Goal: Task Accomplishment & Management: Complete application form

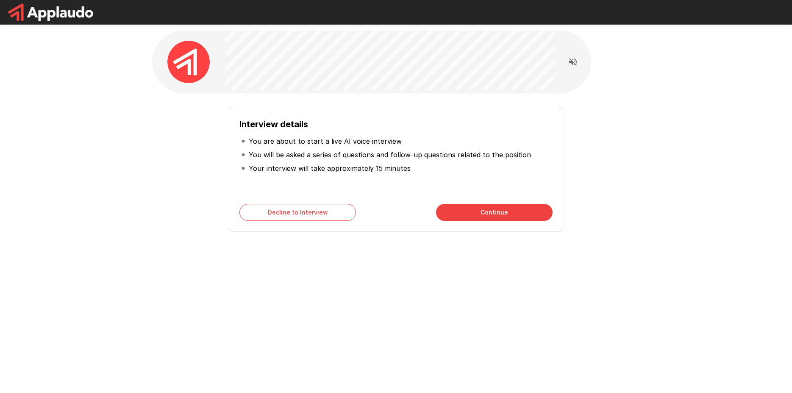
click at [483, 213] on button "Continue" at bounding box center [494, 212] width 117 height 17
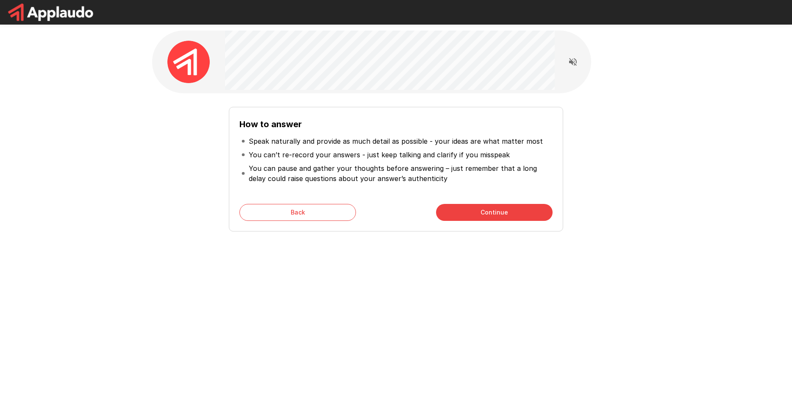
click at [483, 213] on button "Continue" at bounding box center [494, 212] width 117 height 17
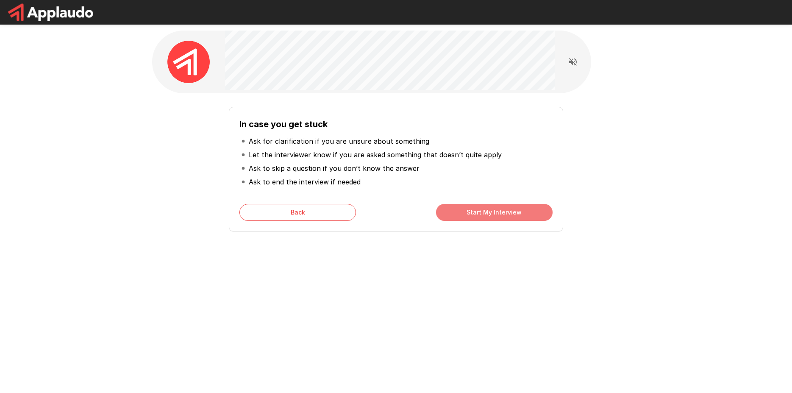
click at [483, 213] on button "Start My Interview" at bounding box center [494, 212] width 117 height 17
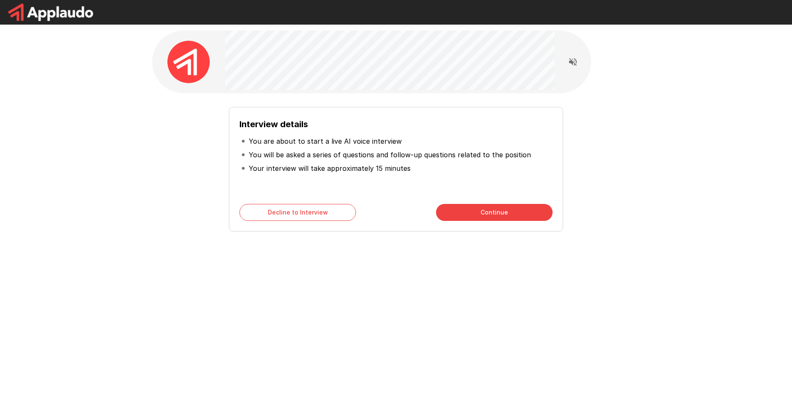
click at [464, 212] on button "Continue" at bounding box center [494, 212] width 117 height 17
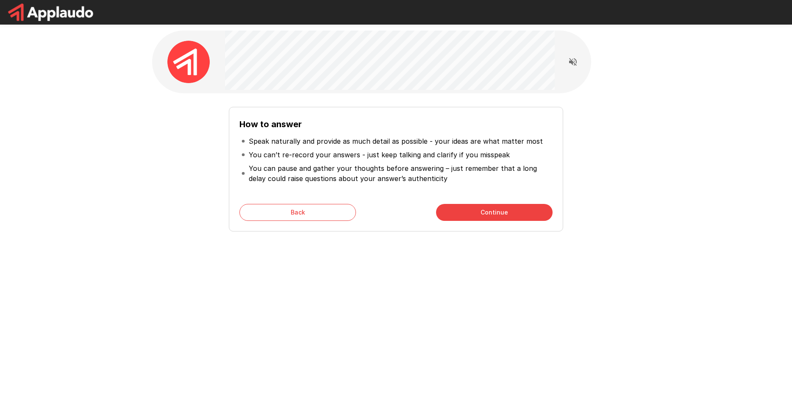
click at [453, 210] on button "Continue" at bounding box center [494, 212] width 117 height 17
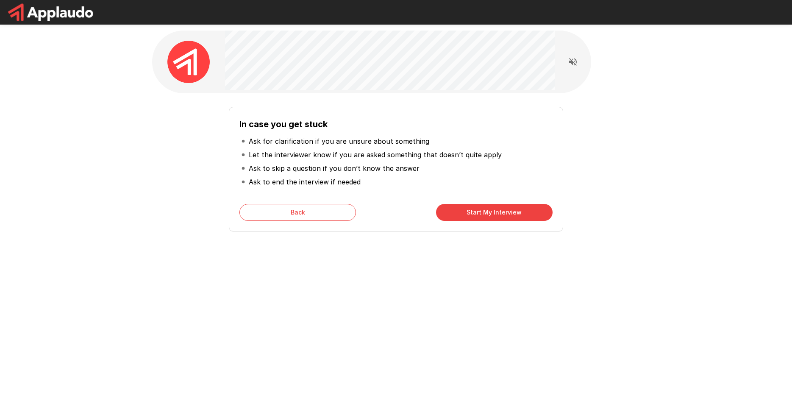
click at [452, 211] on button "Start My Interview" at bounding box center [494, 212] width 117 height 17
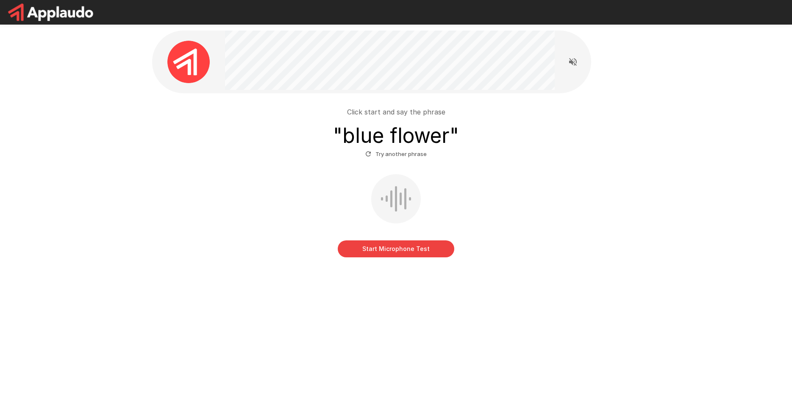
click at [422, 249] on button "Start Microphone Test" at bounding box center [396, 248] width 117 height 17
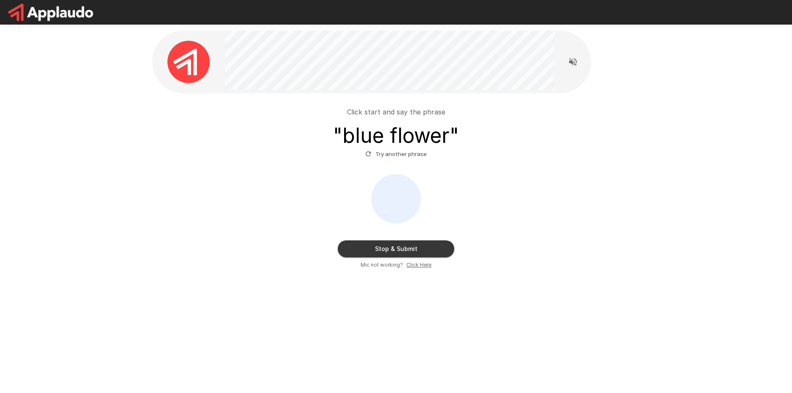
click at [421, 245] on button "Stop & Submit" at bounding box center [396, 248] width 117 height 17
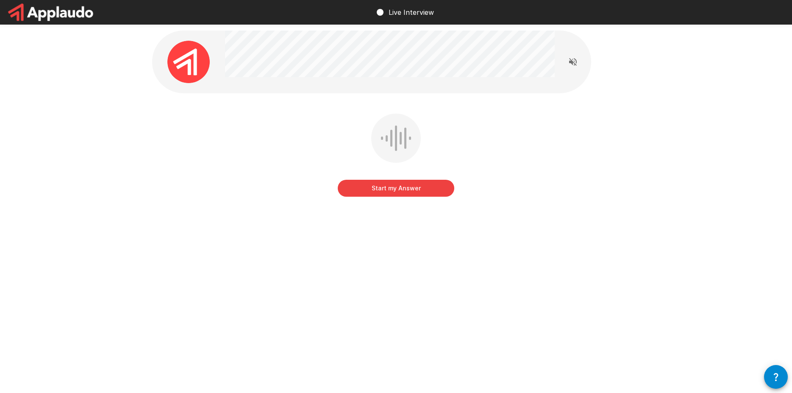
click at [380, 187] on button "Start my Answer" at bounding box center [396, 188] width 117 height 17
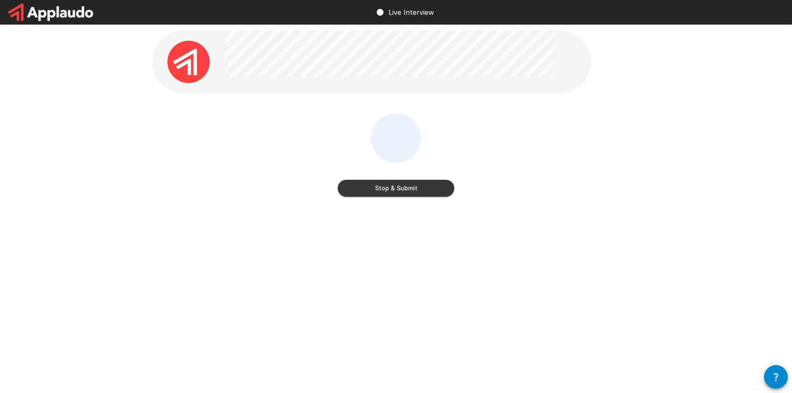
click at [407, 184] on button "Stop & Submit" at bounding box center [396, 188] width 117 height 17
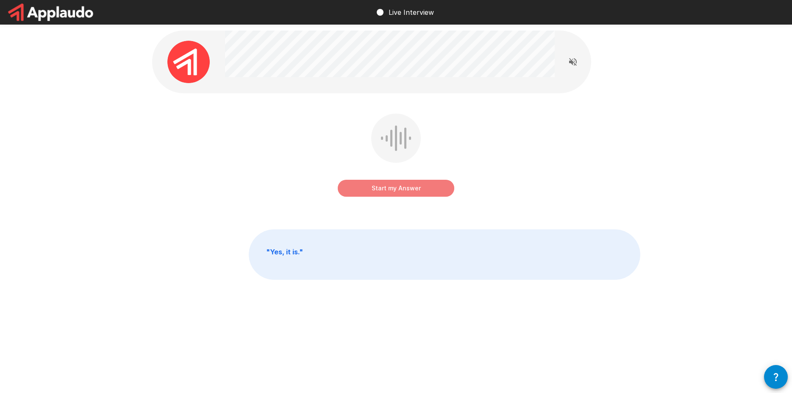
click at [406, 190] on button "Start my Answer" at bounding box center [396, 188] width 117 height 17
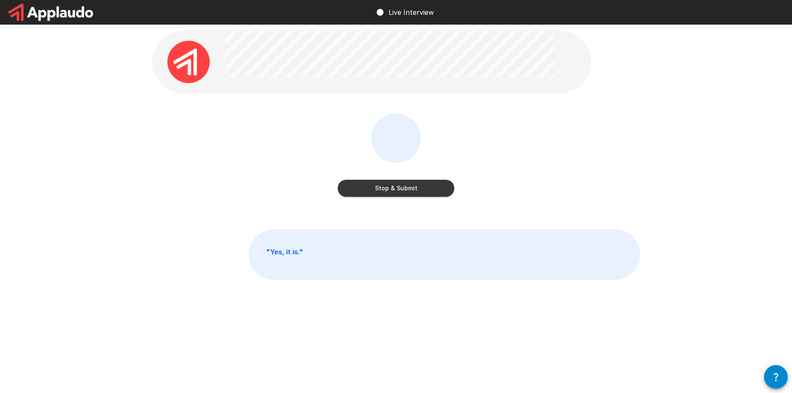
click at [396, 184] on button "Stop & Submit" at bounding box center [396, 188] width 117 height 17
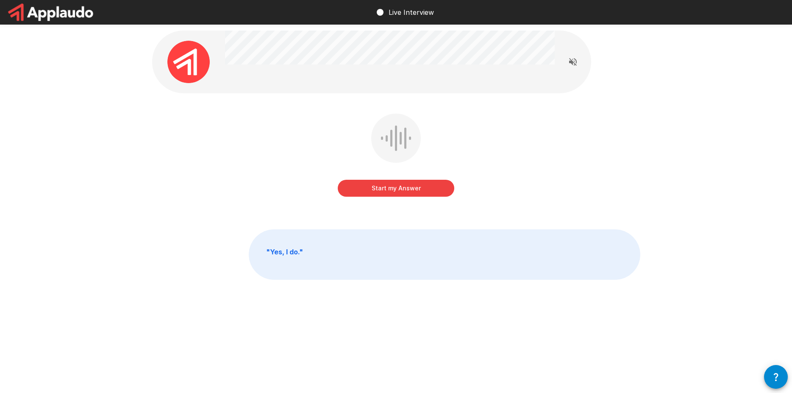
click at [385, 190] on button "Start my Answer" at bounding box center [396, 188] width 117 height 17
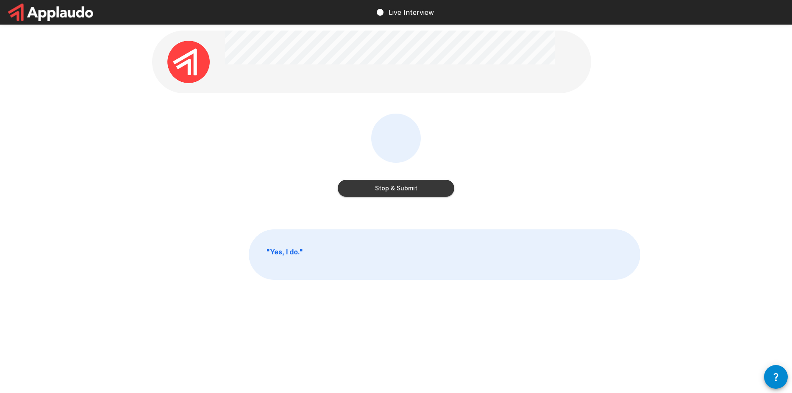
click at [385, 188] on button "Stop & Submit" at bounding box center [396, 188] width 117 height 17
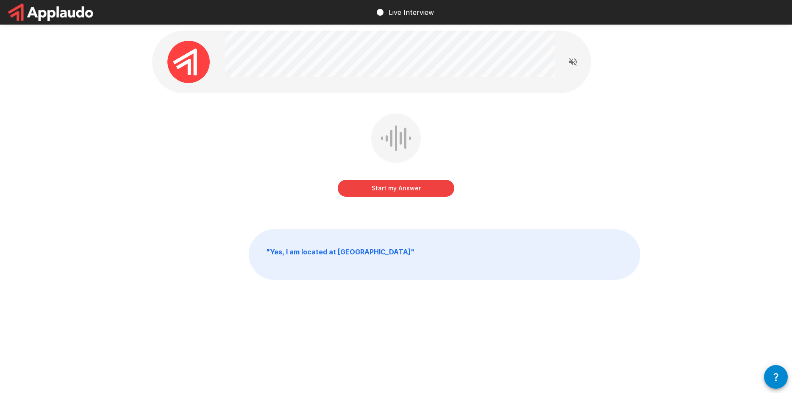
click at [367, 185] on button "Start my Answer" at bounding box center [396, 188] width 117 height 17
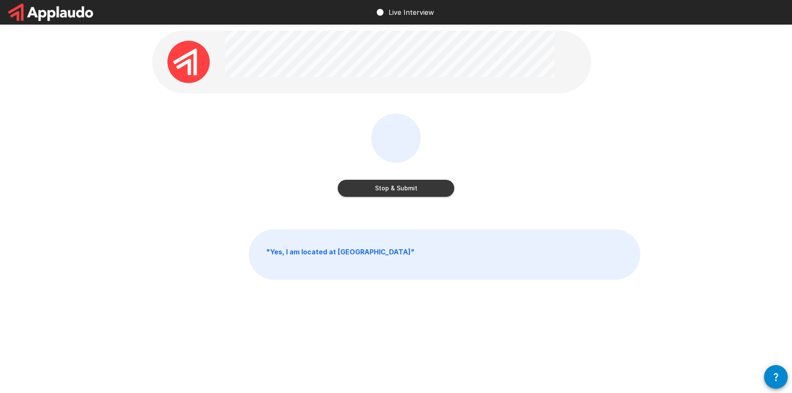
click at [392, 184] on button "Stop & Submit" at bounding box center [396, 188] width 117 height 17
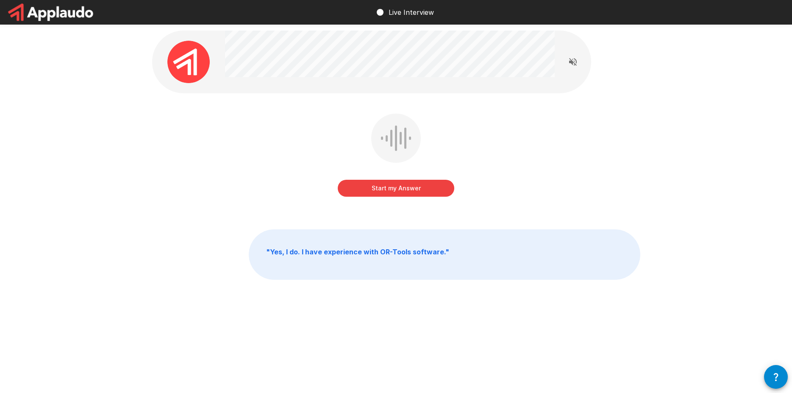
click at [406, 184] on button "Start my Answer" at bounding box center [396, 188] width 117 height 17
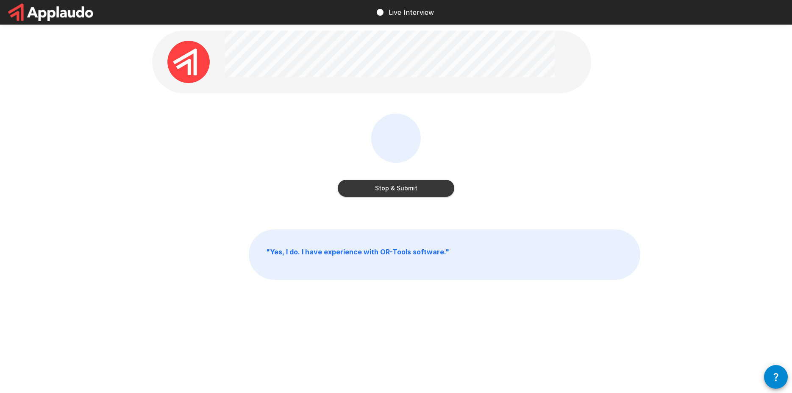
click at [400, 185] on button "Stop & Submit" at bounding box center [396, 188] width 117 height 17
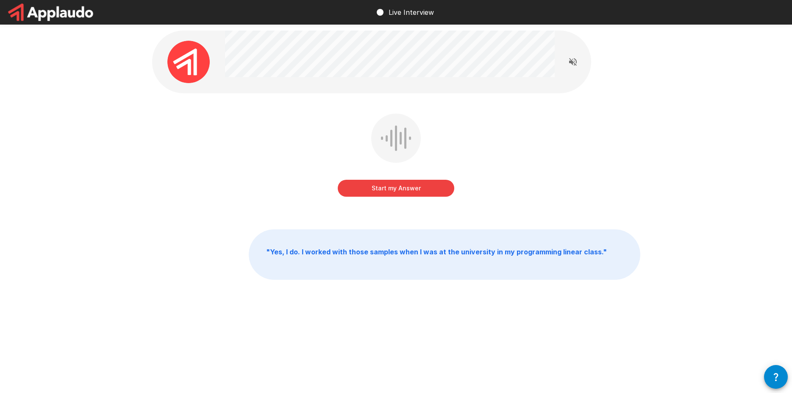
click at [398, 189] on button "Start my Answer" at bounding box center [396, 188] width 117 height 17
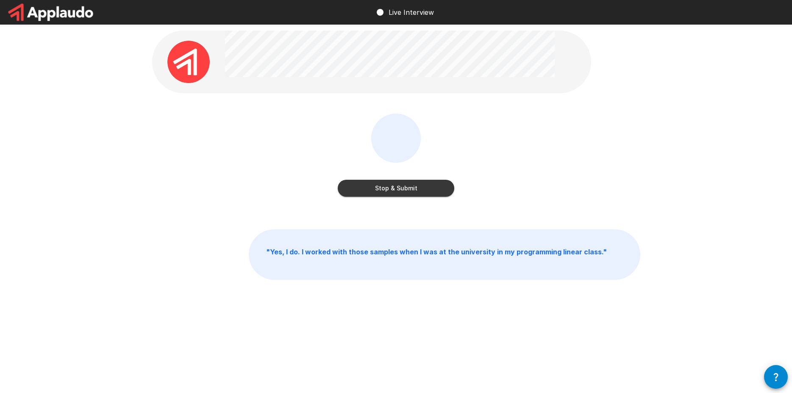
click at [382, 186] on button "Stop & Submit" at bounding box center [396, 188] width 117 height 17
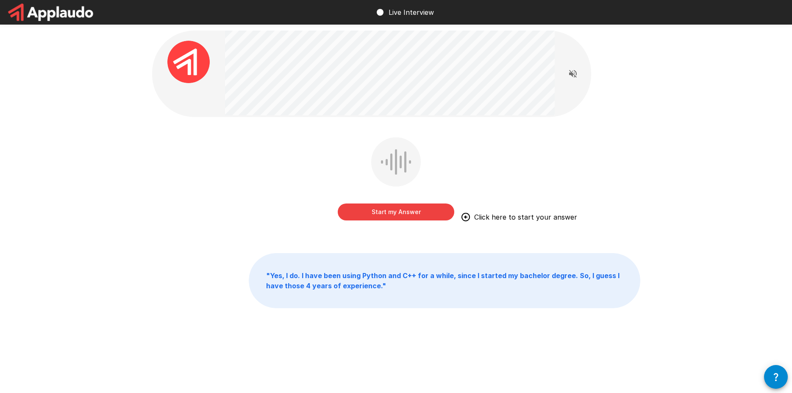
click at [400, 214] on button "Start my Answer" at bounding box center [396, 212] width 117 height 17
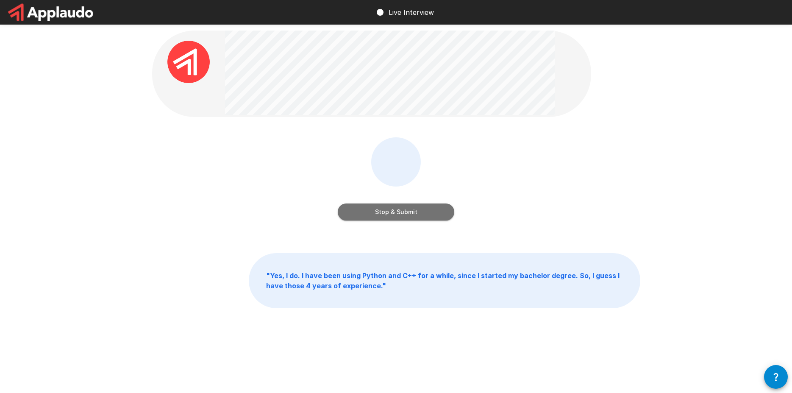
click at [399, 212] on button "Stop & Submit" at bounding box center [396, 212] width 117 height 17
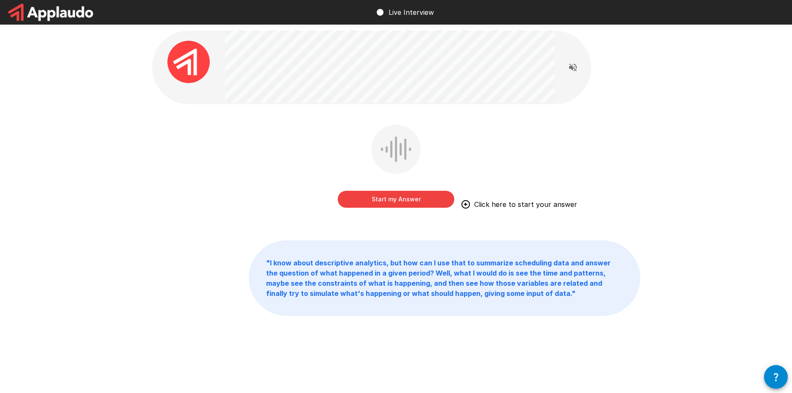
click at [384, 198] on button "Start my Answer" at bounding box center [396, 199] width 117 height 17
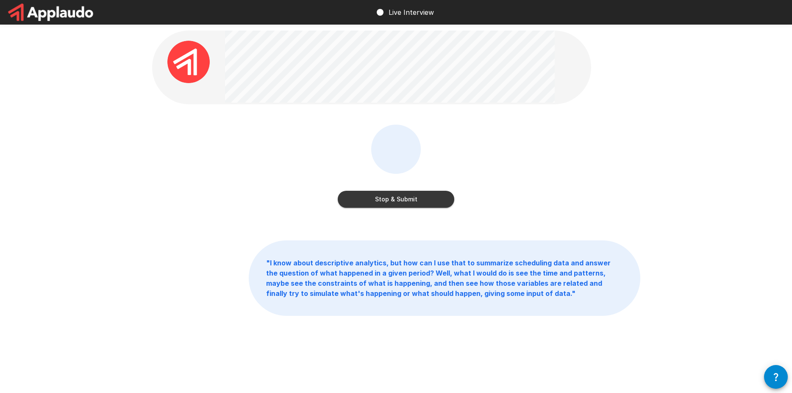
click at [420, 199] on button "Stop & Submit" at bounding box center [396, 199] width 117 height 17
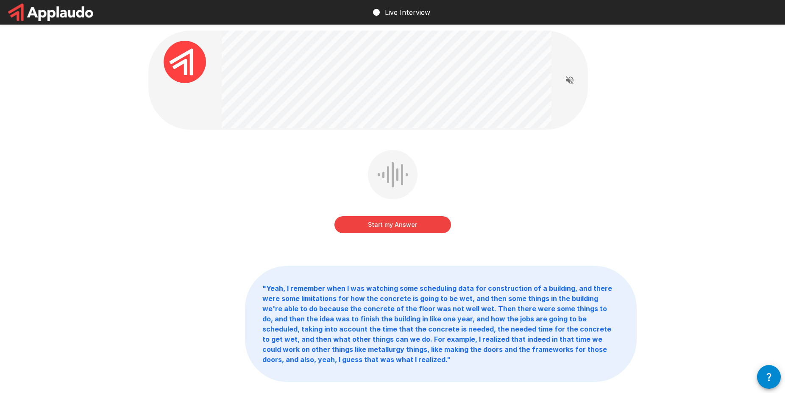
click at [388, 222] on button "Start my Answer" at bounding box center [393, 224] width 117 height 17
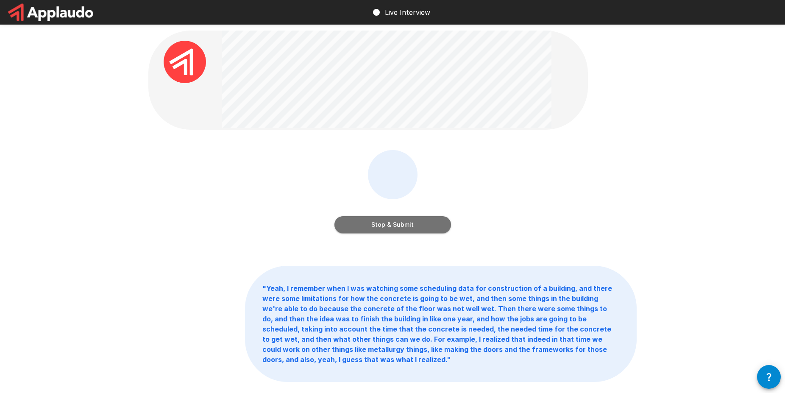
click at [422, 231] on button "Stop & Submit" at bounding box center [393, 224] width 117 height 17
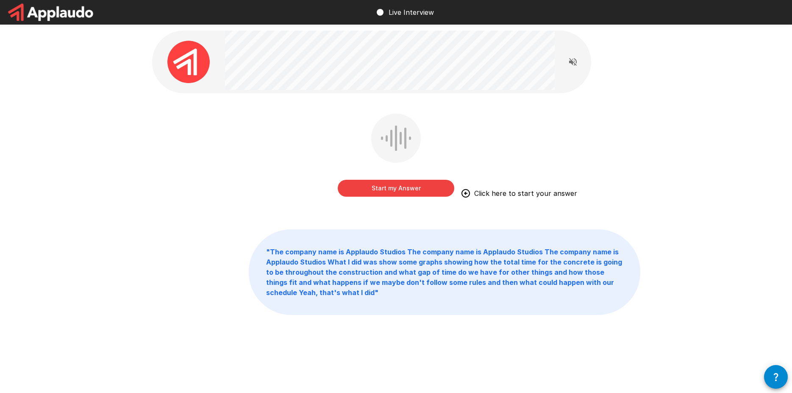
click at [377, 193] on button "Start my Answer" at bounding box center [396, 188] width 117 height 17
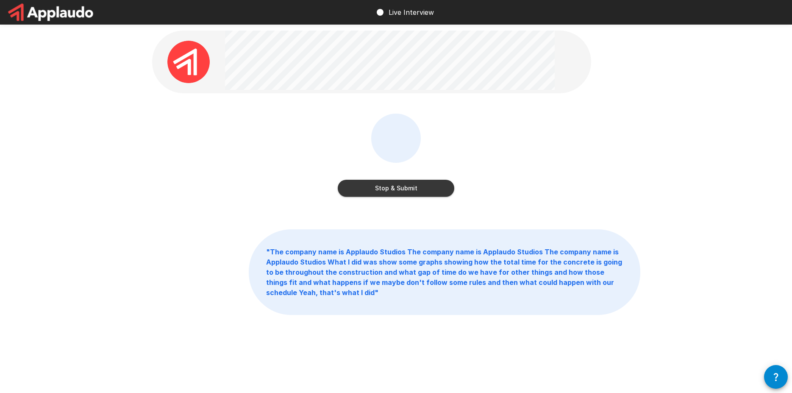
click at [377, 193] on button "Stop & Submit" at bounding box center [396, 188] width 117 height 17
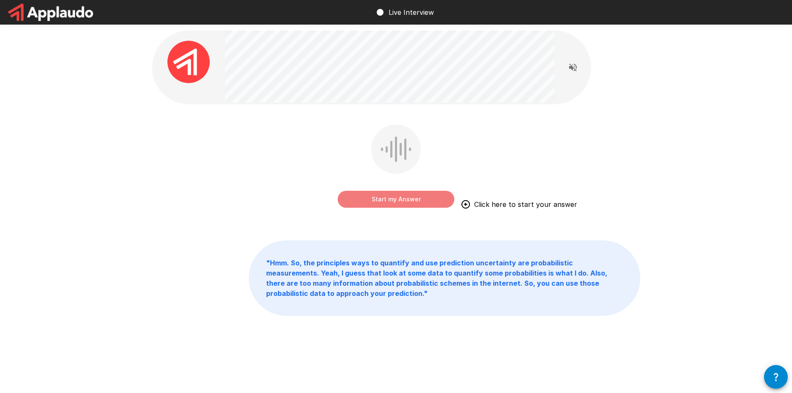
click at [400, 198] on button "Start my Answer" at bounding box center [396, 199] width 117 height 17
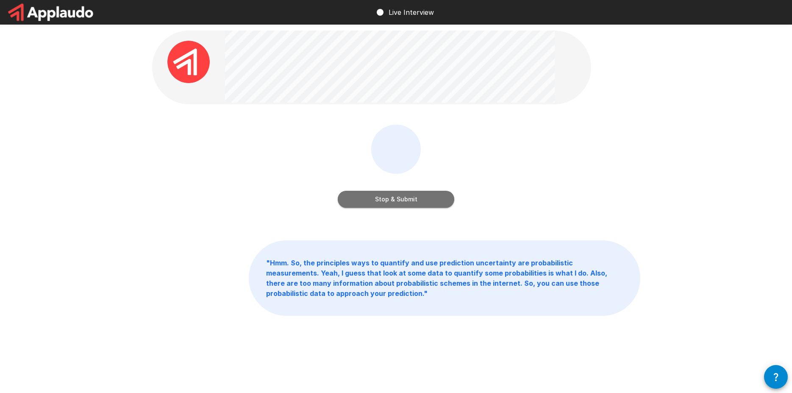
click at [428, 200] on button "Stop & Submit" at bounding box center [396, 199] width 117 height 17
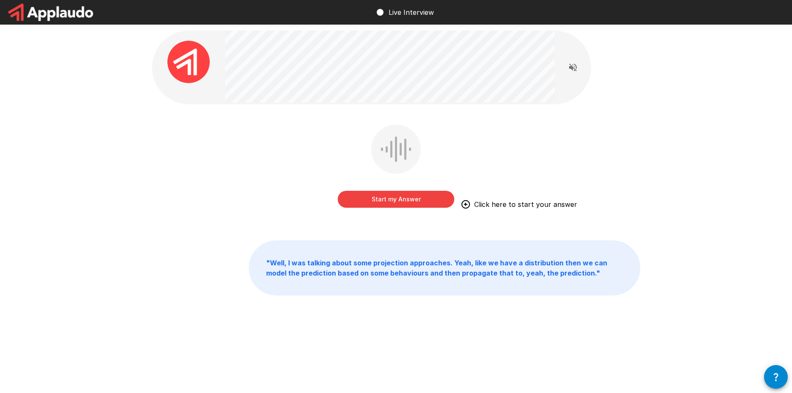
click at [421, 200] on button "Start my Answer" at bounding box center [396, 199] width 117 height 17
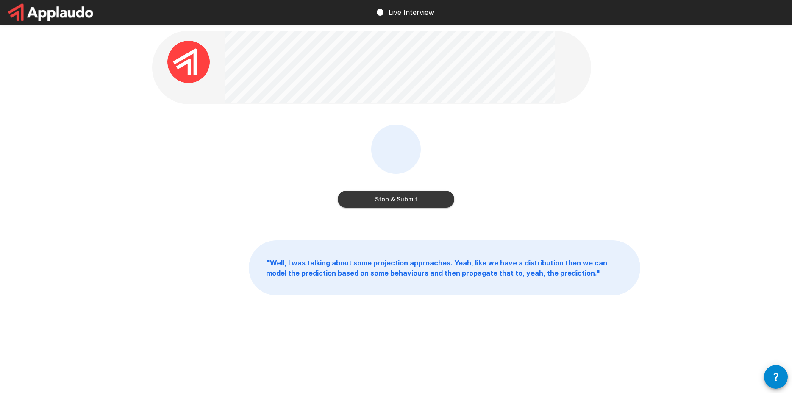
click at [430, 195] on button "Stop & Submit" at bounding box center [396, 199] width 117 height 17
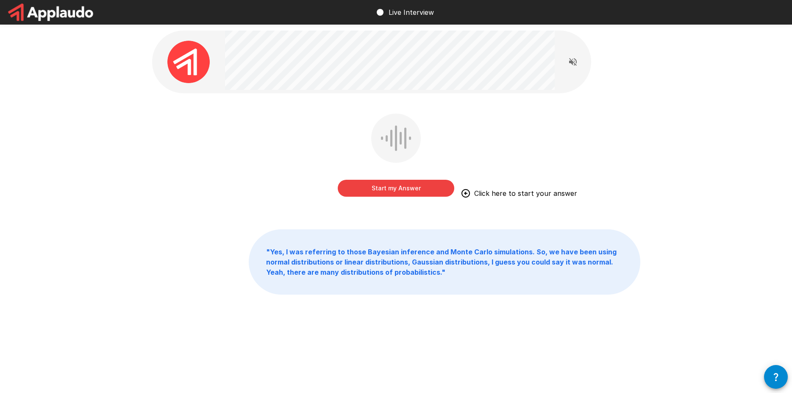
click at [435, 184] on button "Start my Answer" at bounding box center [396, 188] width 117 height 17
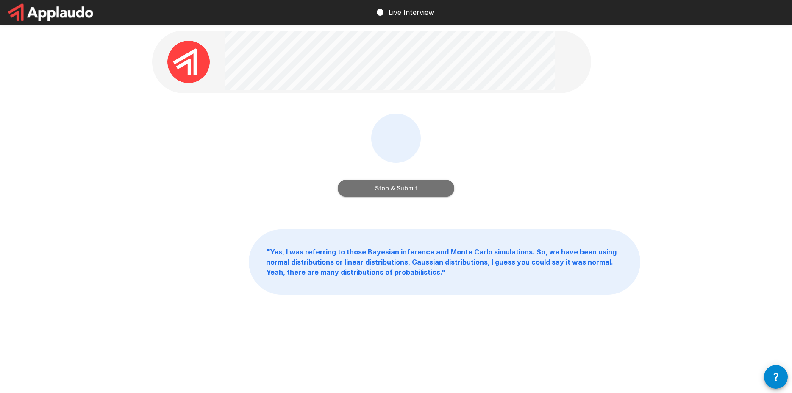
click at [427, 187] on button "Stop & Submit" at bounding box center [396, 188] width 117 height 17
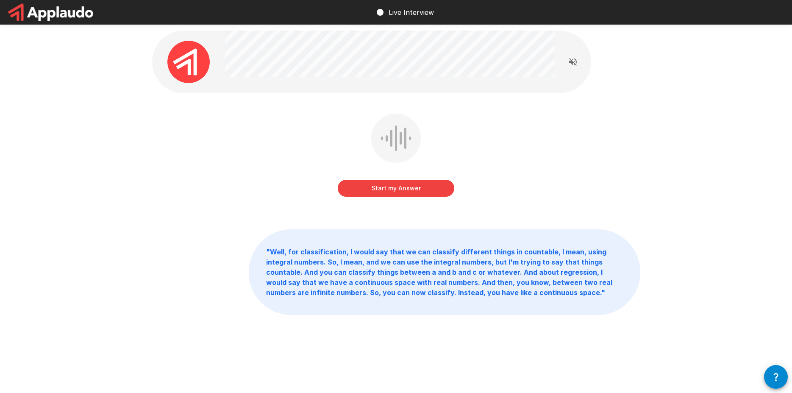
click at [400, 184] on button "Start my Answer" at bounding box center [396, 188] width 117 height 17
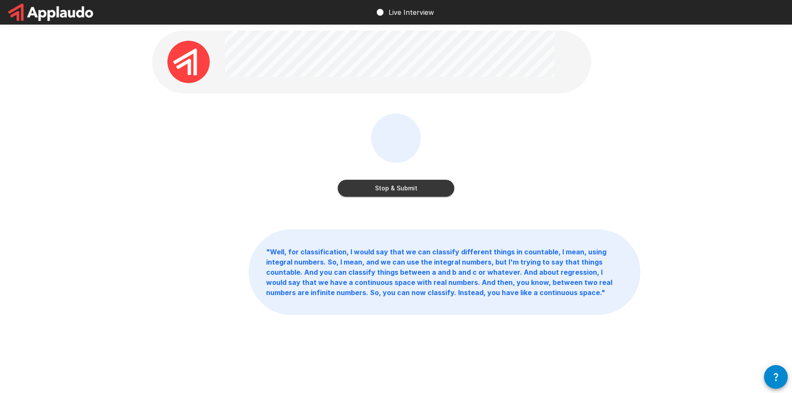
click at [394, 186] on button "Stop & Submit" at bounding box center [396, 188] width 117 height 17
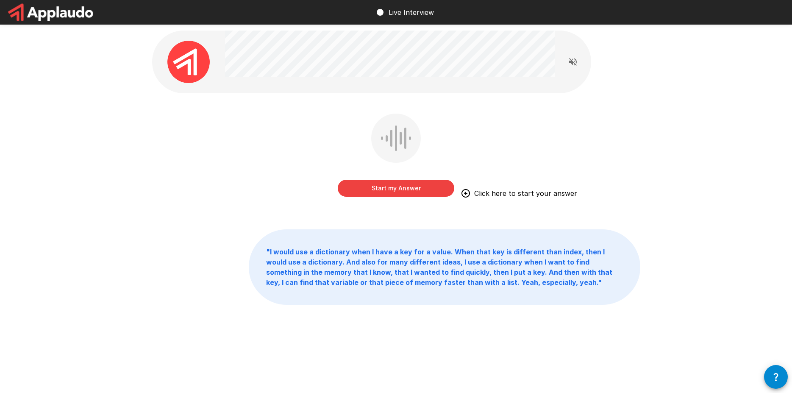
click at [404, 187] on button "Start my Answer" at bounding box center [396, 188] width 117 height 17
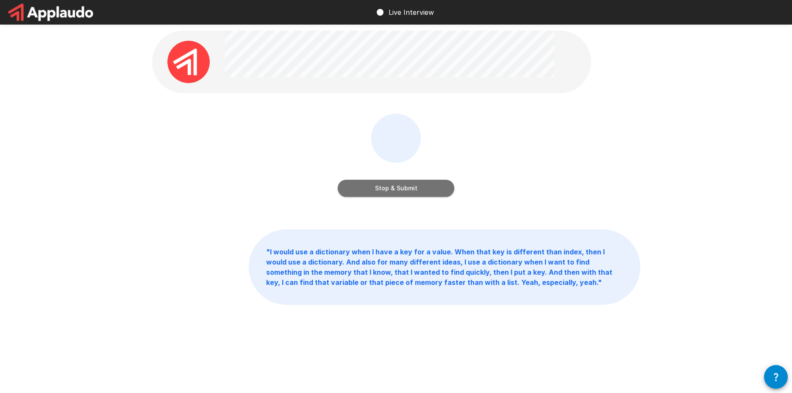
click at [413, 186] on button "Stop & Submit" at bounding box center [396, 188] width 117 height 17
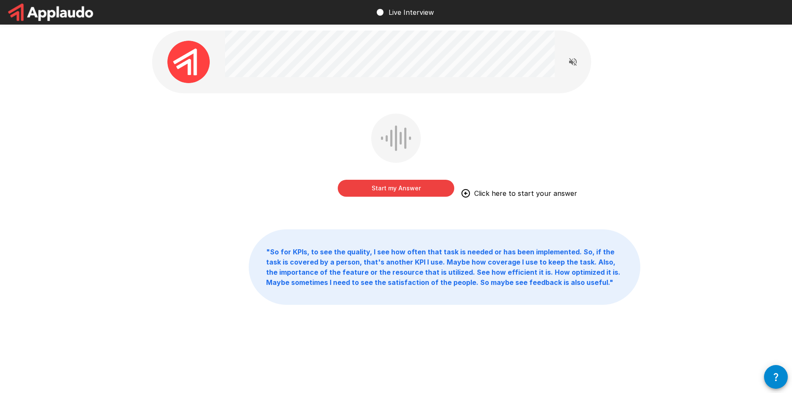
click at [406, 194] on button "Start my Answer" at bounding box center [396, 188] width 117 height 17
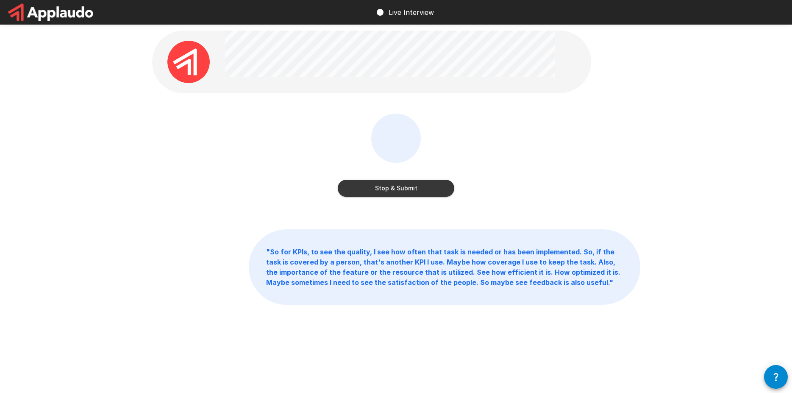
click at [439, 187] on button "Stop & Submit" at bounding box center [396, 188] width 117 height 17
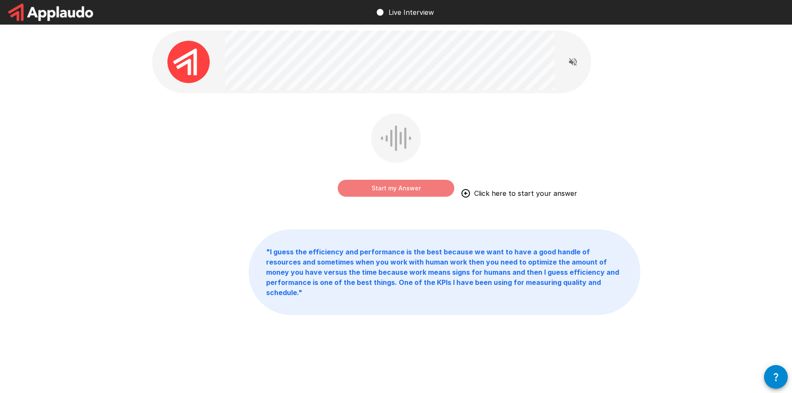
click at [427, 182] on button "Start my Answer" at bounding box center [396, 188] width 117 height 17
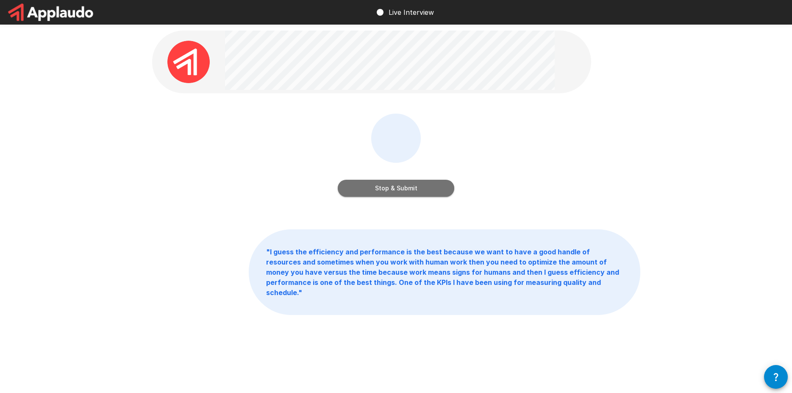
click at [416, 181] on button "Stop & Submit" at bounding box center [396, 188] width 117 height 17
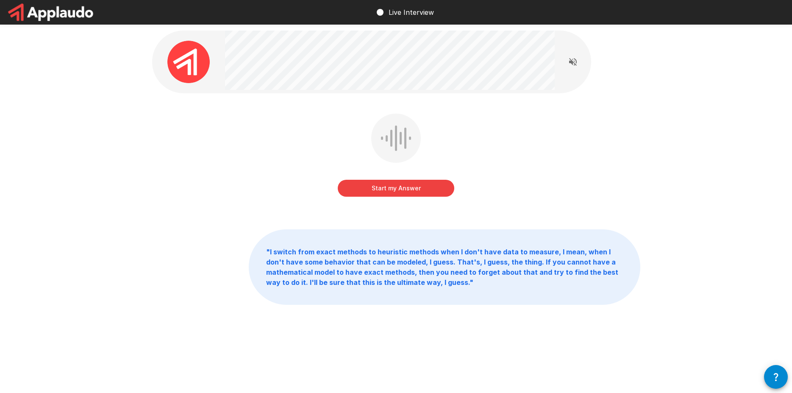
click at [403, 186] on button "Start my Answer" at bounding box center [396, 188] width 117 height 17
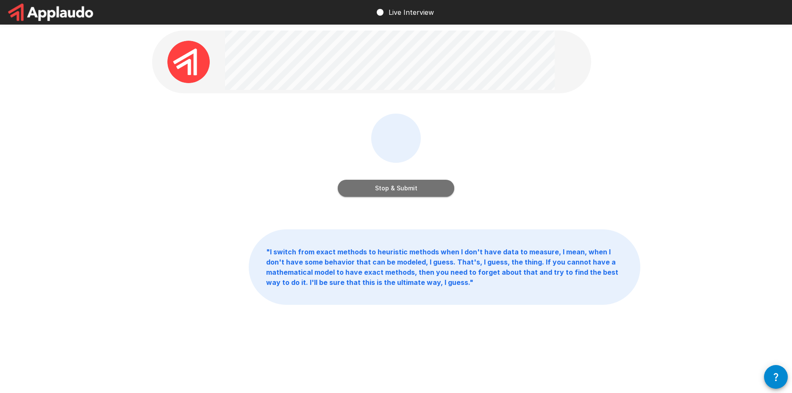
click at [411, 187] on button "Stop & Submit" at bounding box center [396, 188] width 117 height 17
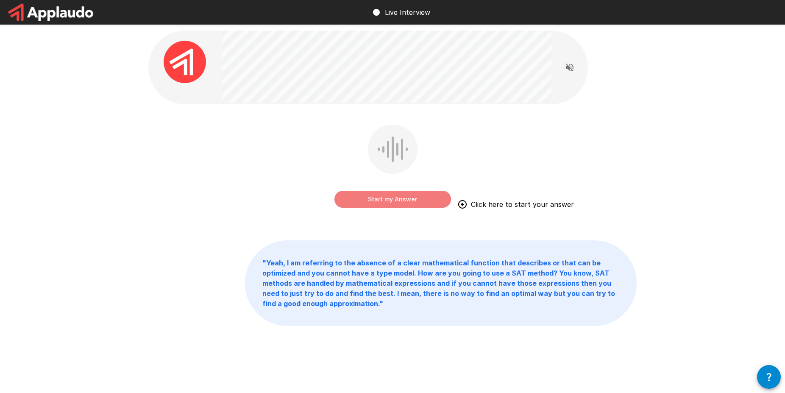
click at [363, 200] on button "Start my Answer" at bounding box center [393, 199] width 117 height 17
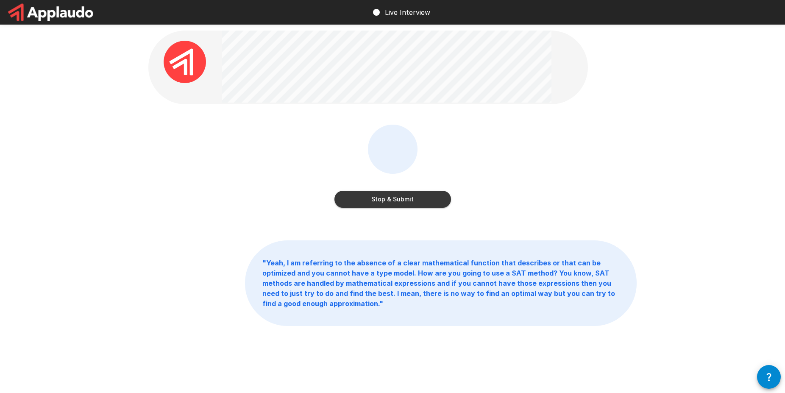
click at [427, 199] on button "Stop & Submit" at bounding box center [393, 199] width 117 height 17
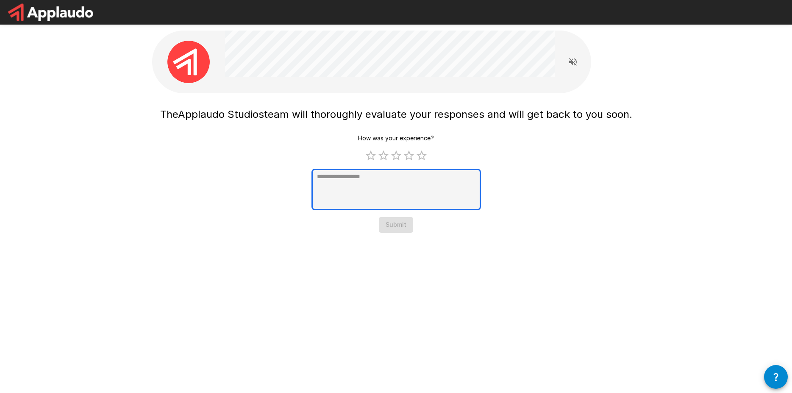
click at [334, 195] on textarea at bounding box center [397, 190] width 170 height 42
click at [408, 181] on textarea at bounding box center [397, 190] width 170 height 42
click at [509, 235] on div "The Applaudo Studios team will thoroughly evaluate your responses and will get …" at bounding box center [396, 133] width 509 height 267
type textarea "*"
